Goal: Task Accomplishment & Management: Manage account settings

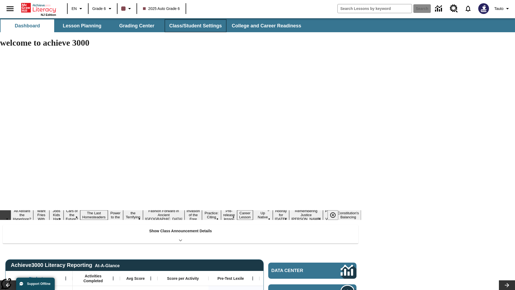
click at [195, 26] on button "Class/Student Settings" at bounding box center [196, 25] width 62 height 13
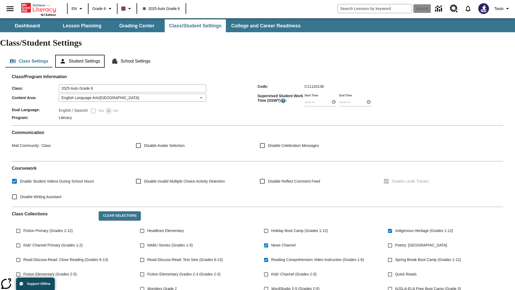
click at [81, 55] on button "Student Settings" at bounding box center [79, 61] width 49 height 13
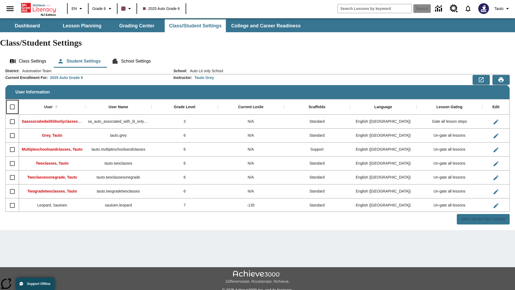
click at [12, 101] on input "Select all rows" at bounding box center [12, 106] width 11 height 11
checkbox input "true"
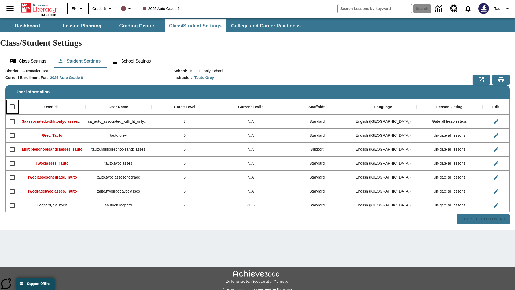
checkbox input "true"
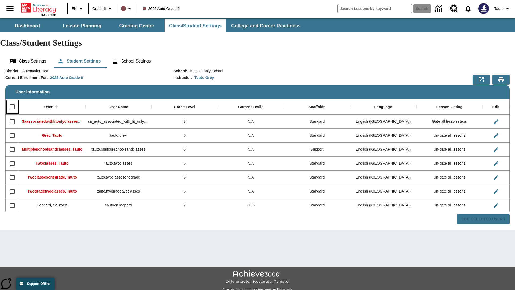
checkbox input "true"
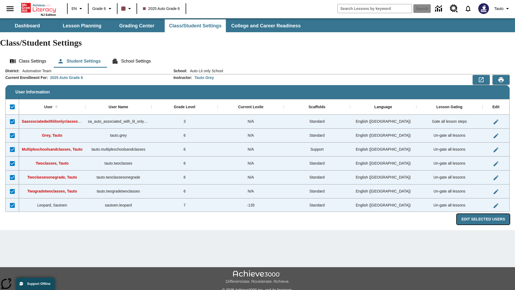
click at [486, 214] on button "Edit Selected Users" at bounding box center [483, 219] width 53 height 10
